Goal: Information Seeking & Learning: Learn about a topic

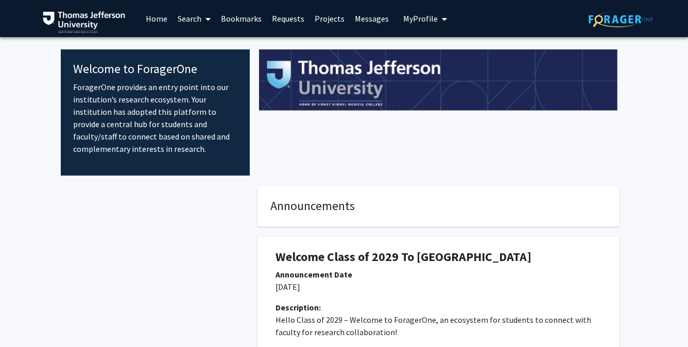
click at [200, 16] on link "Search" at bounding box center [193, 19] width 43 height 36
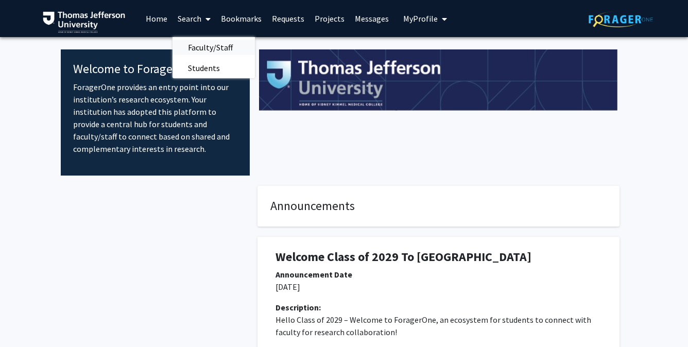
click at [209, 46] on span "Faculty/Staff" at bounding box center [210, 47] width 76 height 21
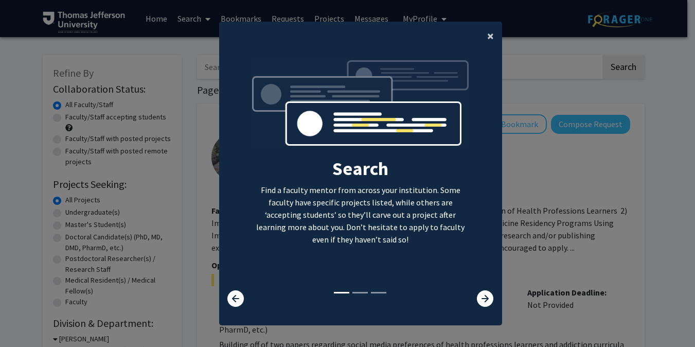
click at [488, 32] on span "×" at bounding box center [490, 36] width 7 height 16
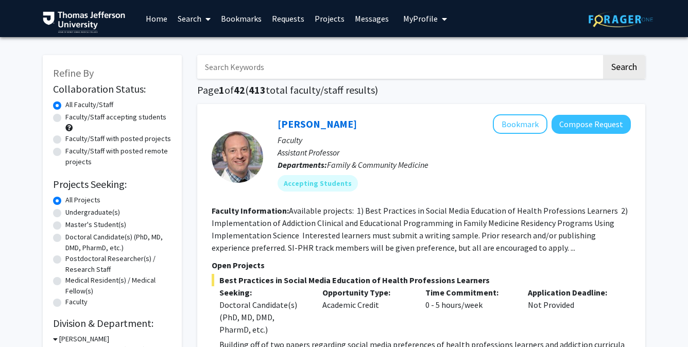
click at [65, 116] on label "Faculty/Staff accepting students" at bounding box center [115, 117] width 101 height 11
click at [65, 116] on input "Faculty/Staff accepting students" at bounding box center [68, 115] width 7 height 7
radio input "true"
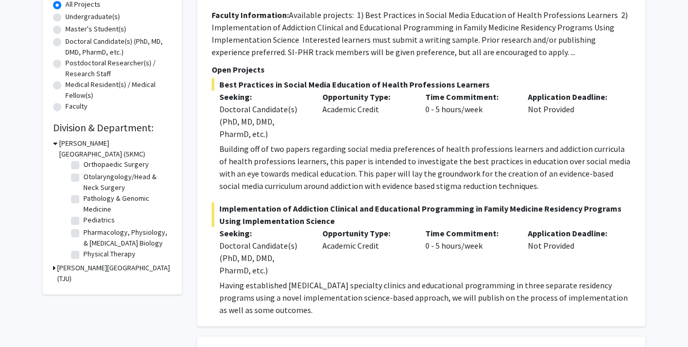
scroll to position [280, 0]
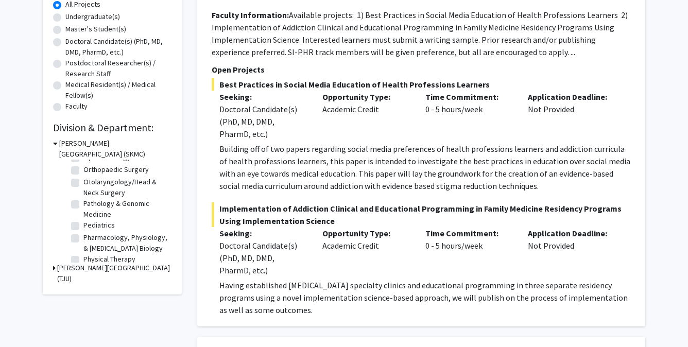
click at [83, 175] on label "Orthopaedic Surgery" at bounding box center [115, 169] width 65 height 11
click at [83, 171] on input "Orthopaedic Surgery" at bounding box center [86, 167] width 7 height 7
checkbox input "true"
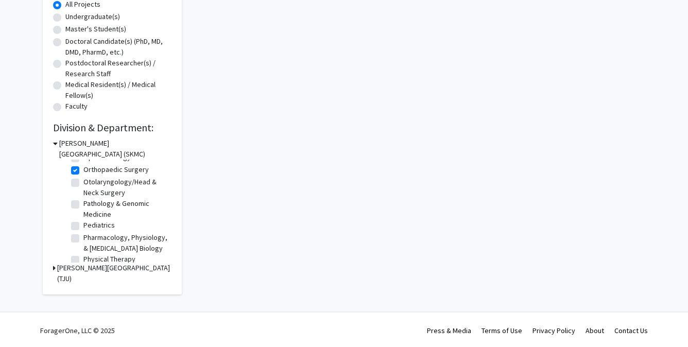
checkbox input "true"
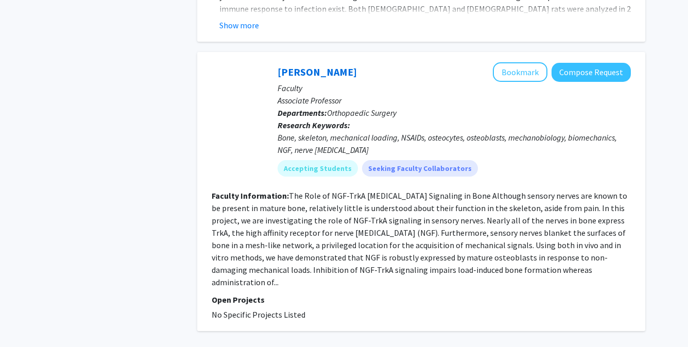
scroll to position [560, 0]
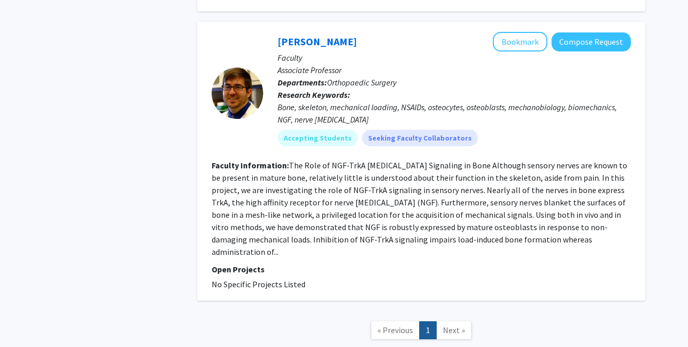
click at [444, 325] on span "Next »" at bounding box center [454, 330] width 22 height 10
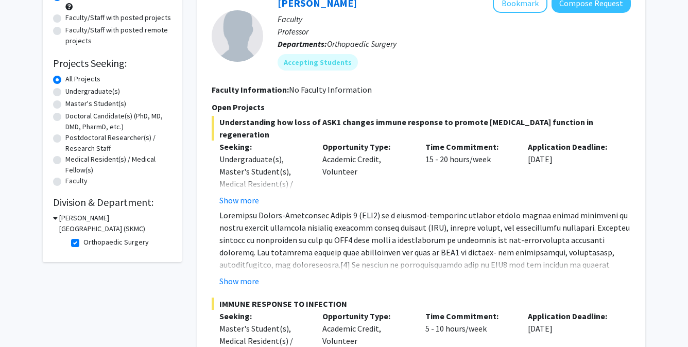
scroll to position [120, 0]
click at [248, 199] on button "Show more" at bounding box center [239, 201] width 40 height 12
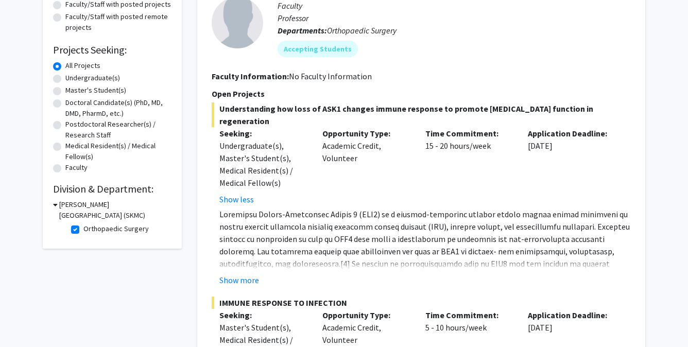
scroll to position [193, 0]
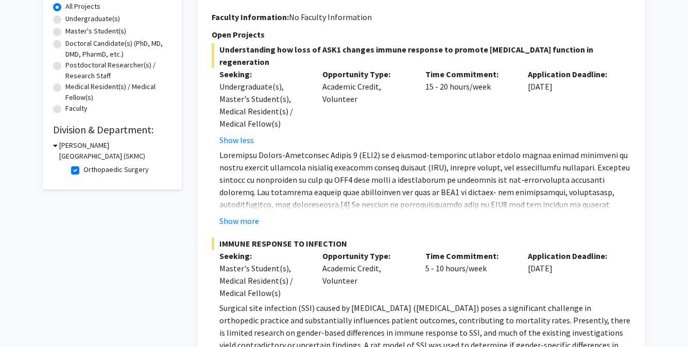
click at [83, 171] on label "Orthopaedic Surgery" at bounding box center [115, 169] width 65 height 11
click at [83, 171] on input "Orthopaedic Surgery" at bounding box center [86, 167] width 7 height 7
checkbox input "false"
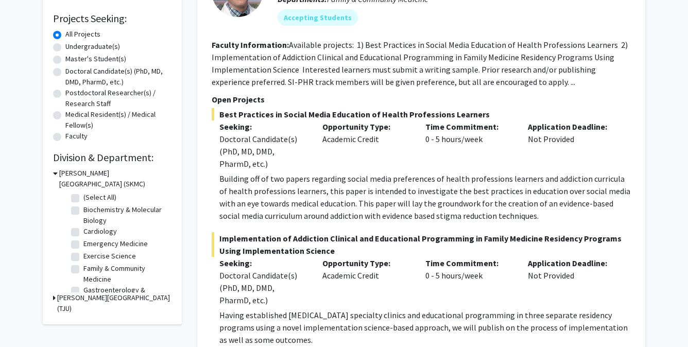
scroll to position [297, 0]
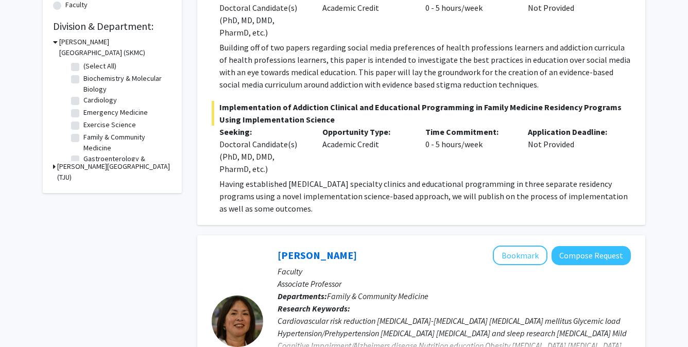
click at [65, 165] on h3 "[PERSON_NAME][GEOGRAPHIC_DATA] (TJU)" at bounding box center [114, 172] width 114 height 22
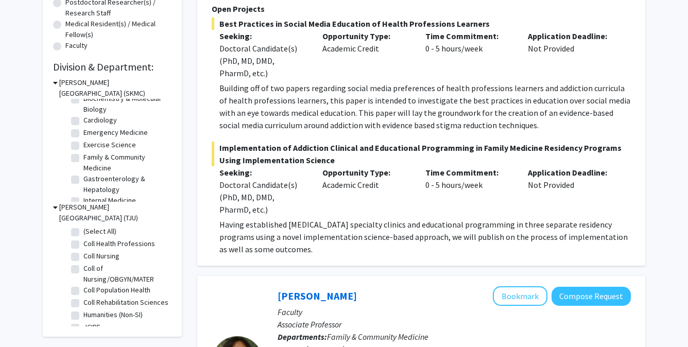
scroll to position [25, 0]
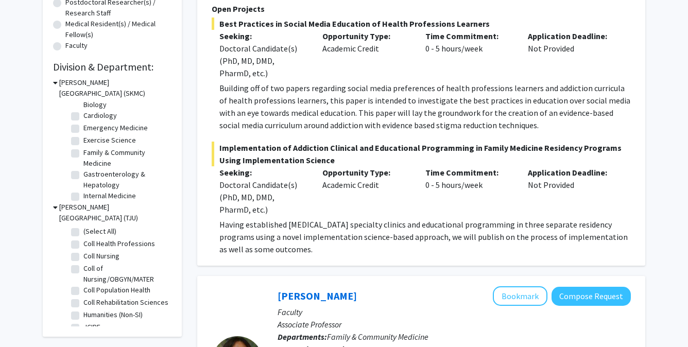
click at [83, 120] on label "Cardiology" at bounding box center [99, 115] width 33 height 11
click at [83, 117] on input "Cardiology" at bounding box center [86, 113] width 7 height 7
checkbox input "true"
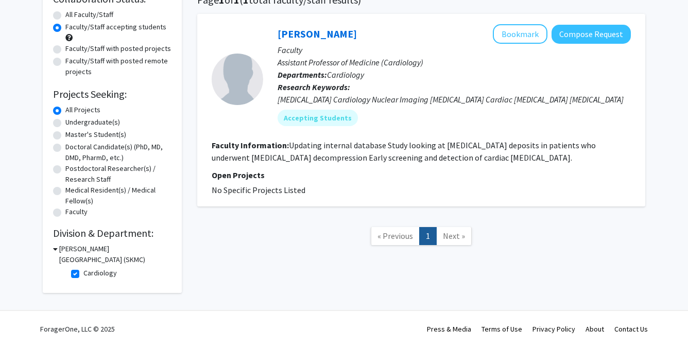
scroll to position [92, 0]
click at [83, 272] on label "Cardiology" at bounding box center [99, 273] width 33 height 11
click at [83, 272] on input "Cardiology" at bounding box center [86, 271] width 7 height 7
checkbox input "false"
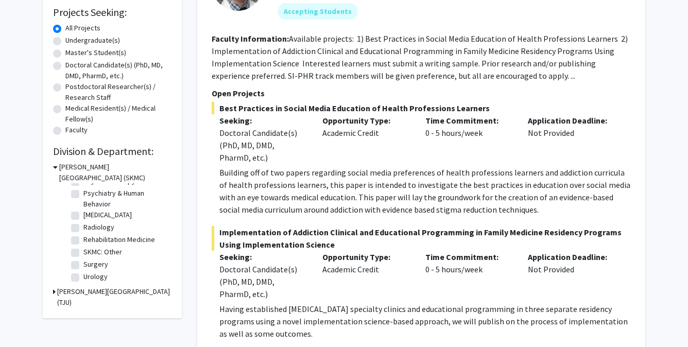
scroll to position [396, 0]
click at [83, 245] on label "Rehabilitation Medicine" at bounding box center [119, 239] width 72 height 11
click at [83, 241] on input "Rehabilitation Medicine" at bounding box center [86, 237] width 7 height 7
checkbox input "true"
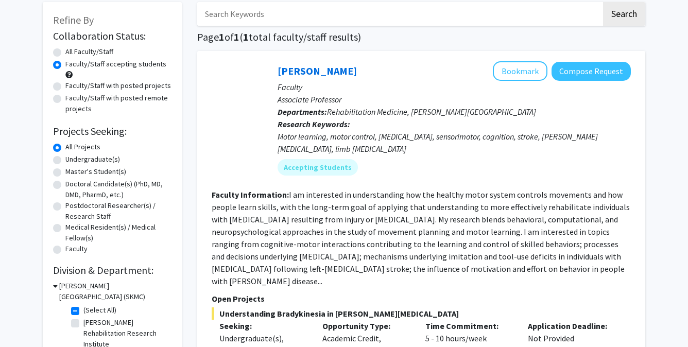
scroll to position [97, 0]
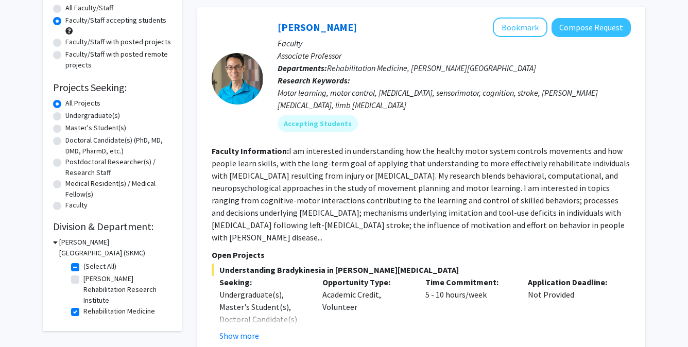
click at [83, 314] on label "Rehabilitation Medicine" at bounding box center [119, 311] width 72 height 11
click at [83, 312] on input "Rehabilitation Medicine" at bounding box center [86, 309] width 7 height 7
checkbox input "false"
